Goal: Information Seeking & Learning: Learn about a topic

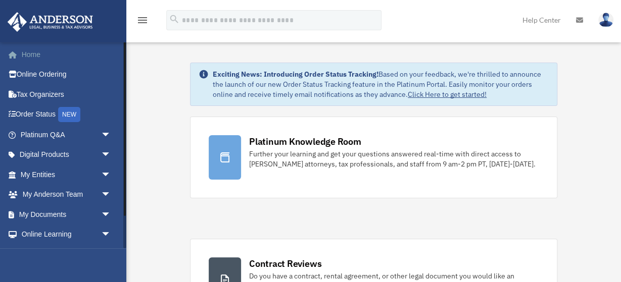
click at [28, 51] on link "Home" at bounding box center [66, 54] width 119 height 20
click at [40, 114] on link "Order Status NEW" at bounding box center [66, 115] width 119 height 21
click at [33, 56] on link "Home" at bounding box center [66, 54] width 119 height 20
click at [25, 110] on link "Order Status NEW" at bounding box center [66, 115] width 119 height 21
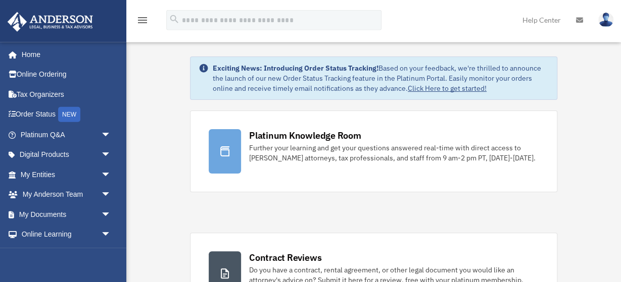
scroll to position [19, 0]
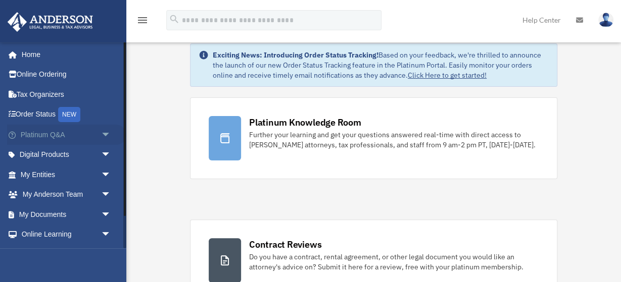
click at [108, 136] on span "arrow_drop_down" at bounding box center [111, 135] width 20 height 21
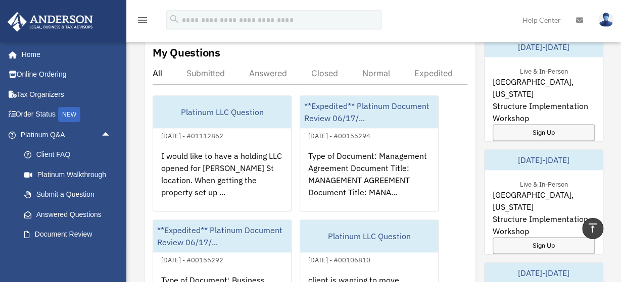
scroll to position [584, 0]
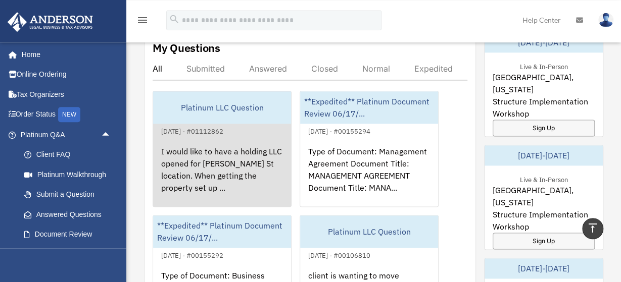
click at [212, 109] on div "Platinum LLC Question" at bounding box center [222, 107] width 138 height 32
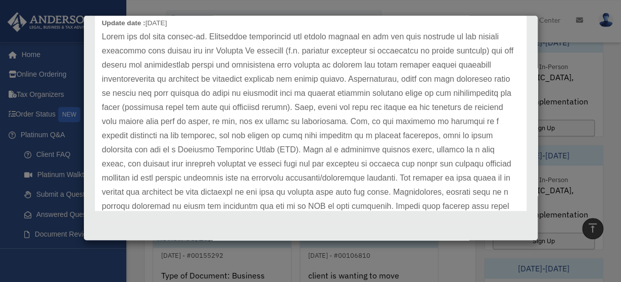
scroll to position [32, 0]
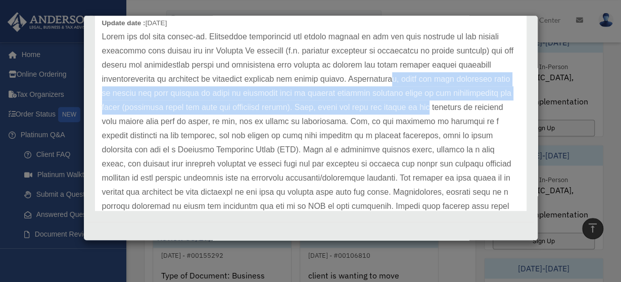
drag, startPoint x: 393, startPoint y: 75, endPoint x: 391, endPoint y: 100, distance: 24.8
click at [391, 100] on p at bounding box center [310, 150] width 417 height 240
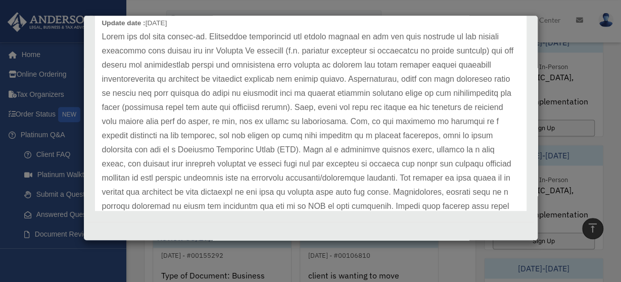
click at [150, 125] on p at bounding box center [310, 150] width 417 height 240
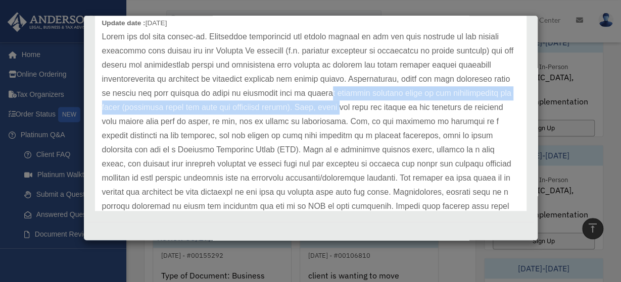
drag, startPoint x: 303, startPoint y: 93, endPoint x: 303, endPoint y: 113, distance: 19.7
click at [303, 113] on p at bounding box center [310, 150] width 417 height 240
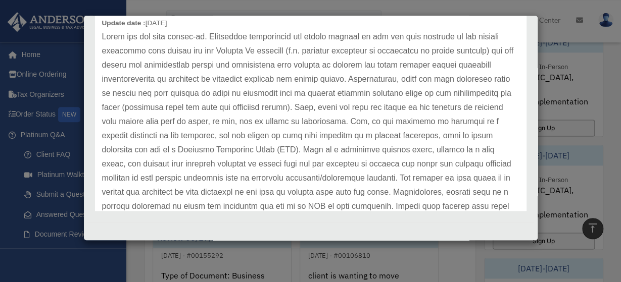
click at [281, 126] on p at bounding box center [310, 150] width 417 height 240
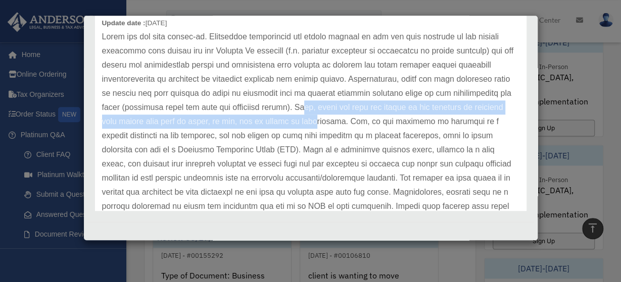
drag, startPoint x: 269, startPoint y: 102, endPoint x: 268, endPoint y: 124, distance: 22.7
click at [268, 124] on p at bounding box center [310, 150] width 417 height 240
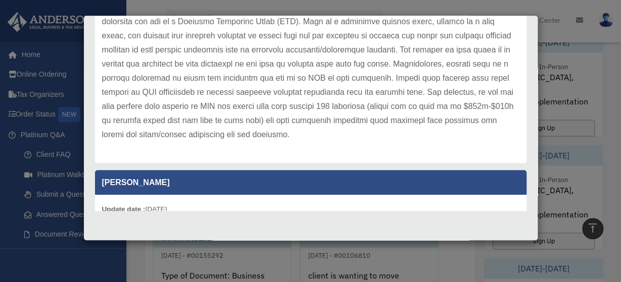
scroll to position [161, 0]
click at [255, 109] on p at bounding box center [310, 22] width 417 height 240
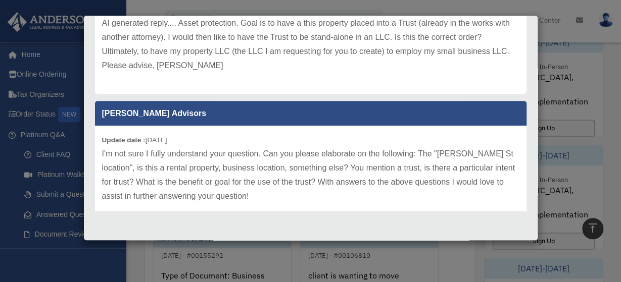
scroll to position [388, 0]
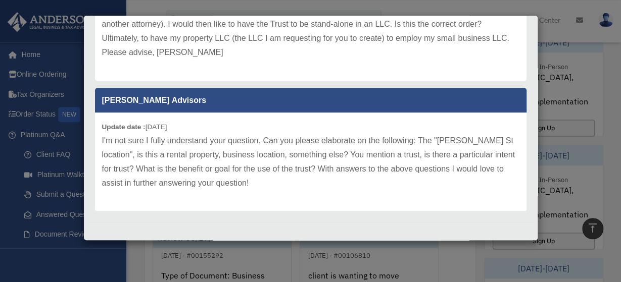
click at [491, 77] on div "Update date : 09-29-2025 Charles st is a personal residence. Do I seriously nee…" at bounding box center [310, 24] width 431 height 113
click at [484, 157] on p "I'm not sure I fully understand your question. Can you please elaborate on the …" at bounding box center [310, 162] width 417 height 57
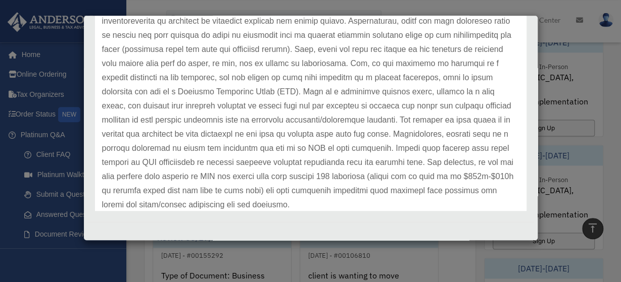
scroll to position [0, 0]
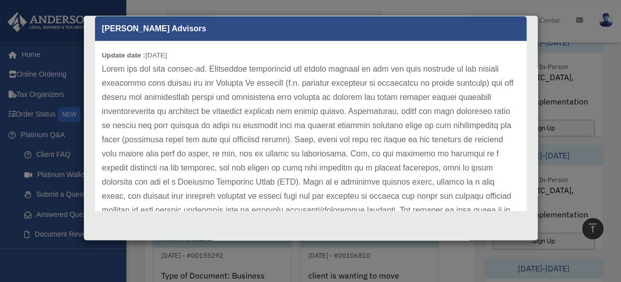
click at [155, 8] on div "Case Detail × Platinum LLC Question Case Number 01112862 Created Date September…" at bounding box center [310, 141] width 621 height 282
